Goal: Task Accomplishment & Management: Manage account settings

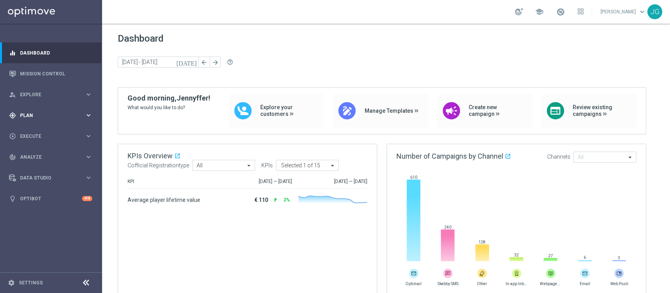
click at [57, 120] on div "gps_fixed Plan keyboard_arrow_right" at bounding box center [50, 115] width 101 height 21
click at [36, 133] on link "Target Groups" at bounding box center [50, 131] width 61 height 6
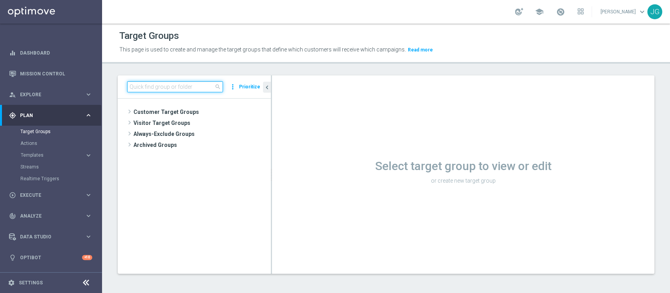
click at [165, 85] on input at bounding box center [175, 86] width 96 height 11
paste input "2^ E 3^ PRODOTTO G&V M08 - GGR G&V M08 > 10 EURO"
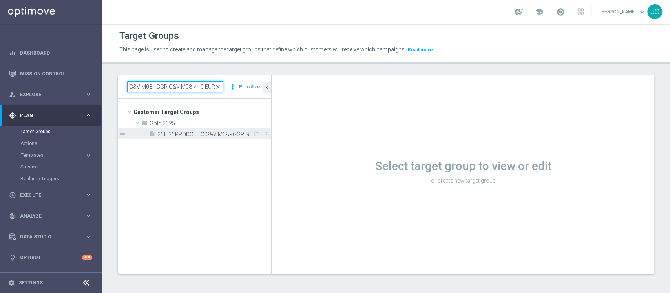
type input "2^ E 3^ PRODOTTO G&V M08 - GGR G&V M08 > 10 EURO"
click at [205, 138] on div "insert_drive_file 2^ E 3^ PRODOTTO G&V M08 - GGR G&V M08 > 10 EURO 20.08" at bounding box center [201, 133] width 104 height 11
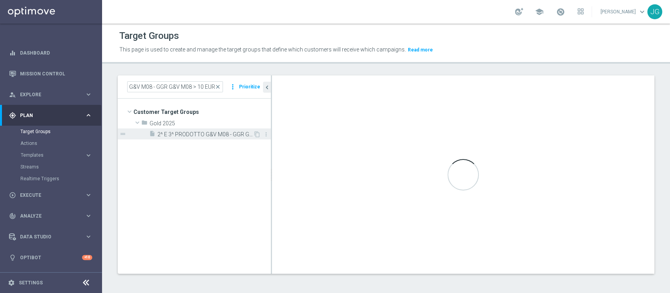
scroll to position [0, 0]
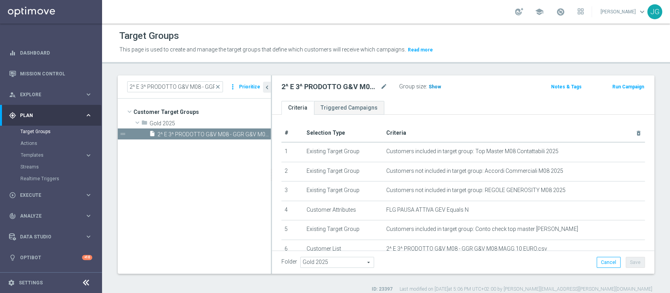
click at [435, 85] on span "Show" at bounding box center [435, 86] width 13 height 5
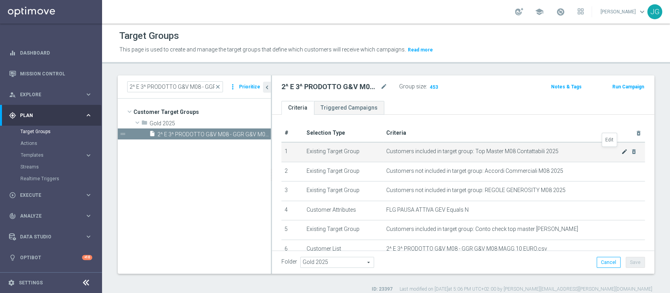
click at [621, 151] on icon "mode_edit" at bounding box center [624, 151] width 6 height 6
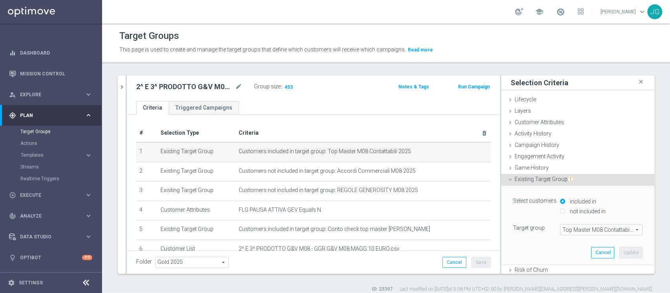
click at [578, 229] on span "Top Master M08 Contattabili 2025" at bounding box center [601, 229] width 82 height 10
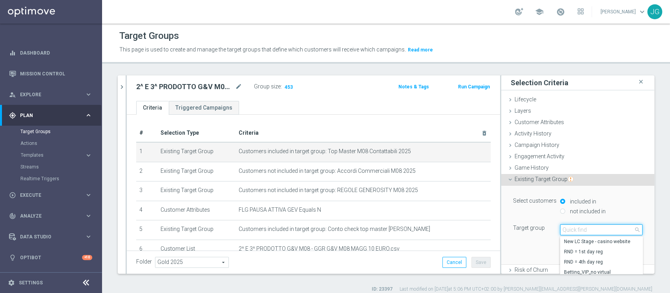
click at [578, 229] on input "search" at bounding box center [601, 229] width 82 height 11
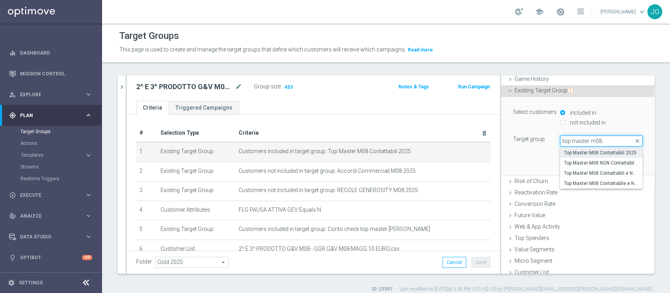
scroll to position [93, 0]
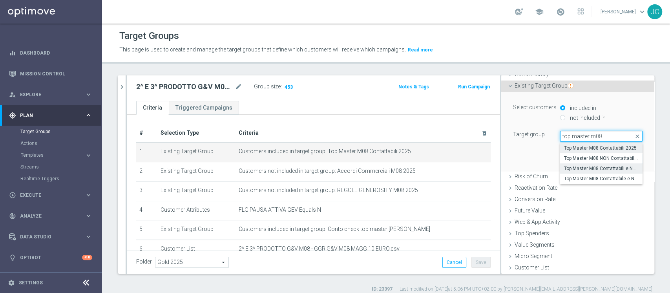
type input "top master m08"
click at [599, 167] on span "Top Master M08 Contattabili e NON Contattabili 2025" at bounding box center [601, 168] width 75 height 6
type input "Top Master M08 Contattabili e NON Contattabili 2025"
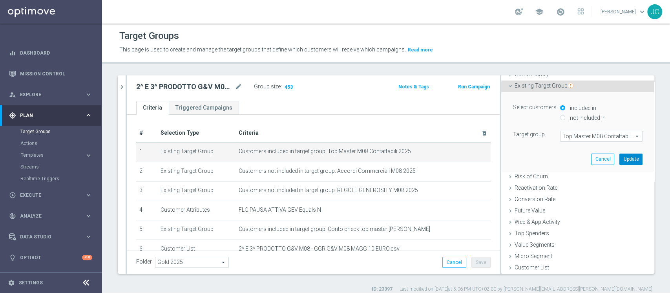
click at [619, 156] on button "Update" at bounding box center [630, 158] width 23 height 11
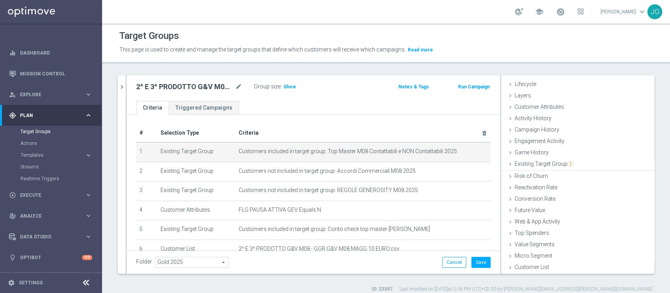
scroll to position [15, 0]
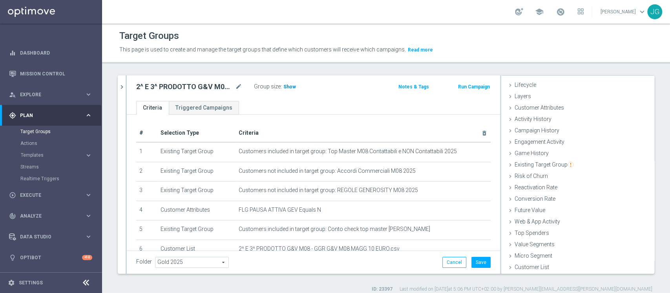
click at [286, 86] on span "Show" at bounding box center [289, 86] width 13 height 5
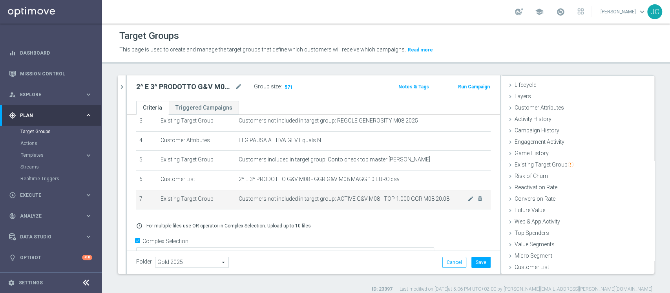
scroll to position [78, 0]
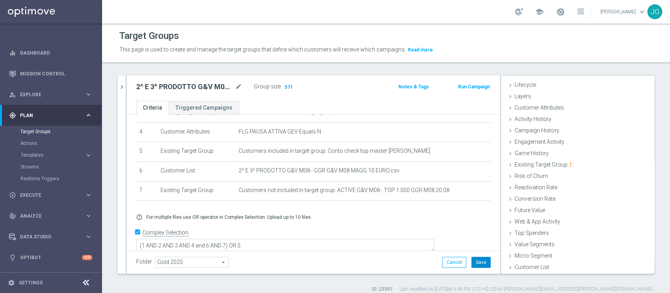
click at [477, 262] on button "Save" at bounding box center [480, 262] width 19 height 11
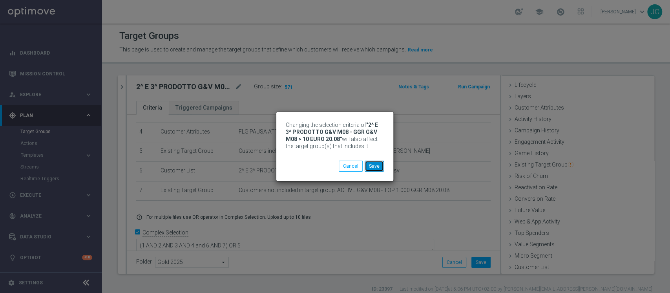
click at [373, 166] on button "Save" at bounding box center [374, 165] width 19 height 11
